Goal: Find specific page/section: Find specific page/section

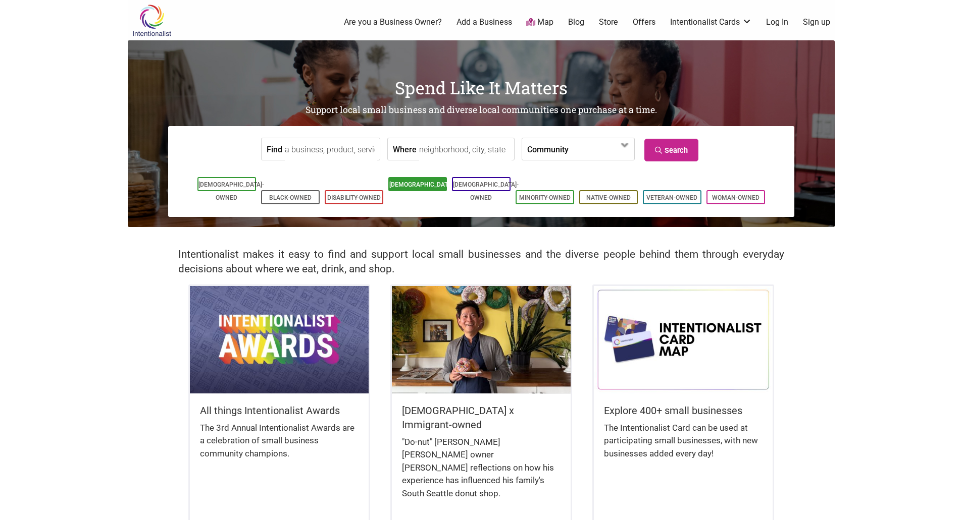
click at [413, 189] on link "[DEMOGRAPHIC_DATA]-Owned" at bounding box center [422, 191] width 66 height 20
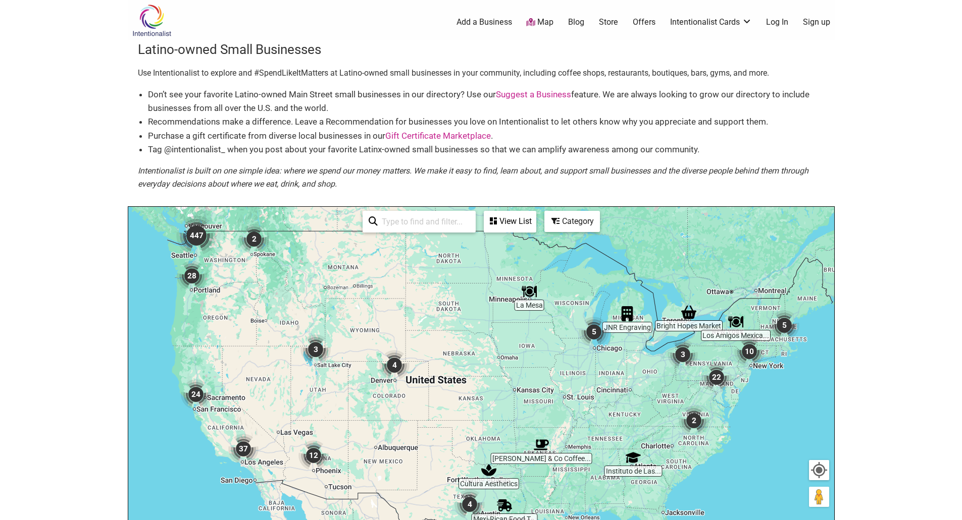
click at [197, 240] on img "447" at bounding box center [196, 236] width 40 height 40
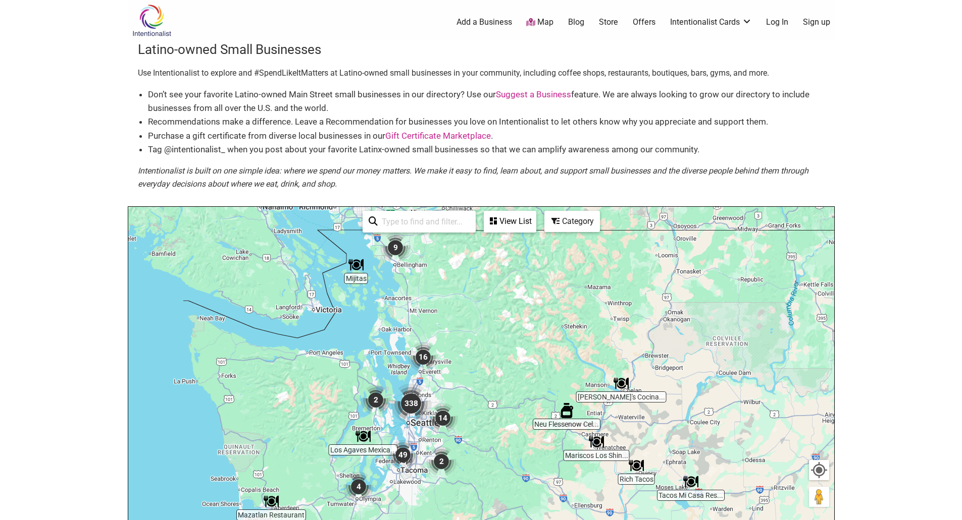
click at [401, 457] on img "49" at bounding box center [403, 455] width 30 height 30
